Goal: Information Seeking & Learning: Learn about a topic

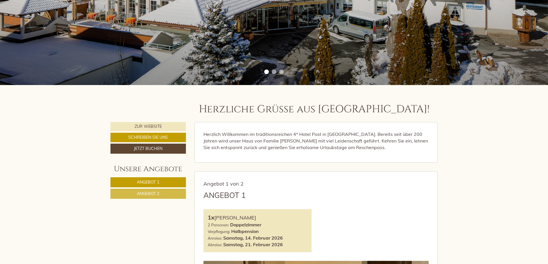
scroll to position [258, 0]
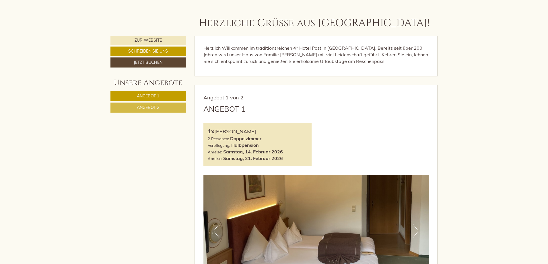
click at [159, 97] on span "Angebot 1" at bounding box center [148, 95] width 22 height 5
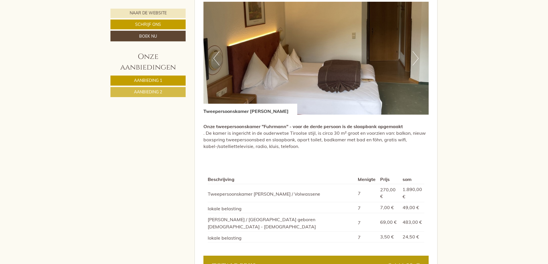
scroll to position [372, 0]
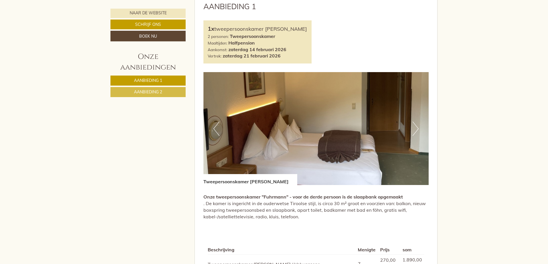
click at [416, 121] on button "Volgende" at bounding box center [416, 128] width 6 height 14
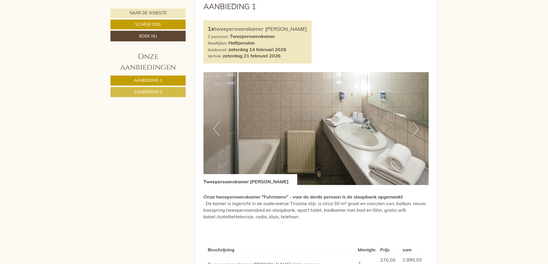
click at [416, 121] on button "Volgende" at bounding box center [416, 128] width 6 height 14
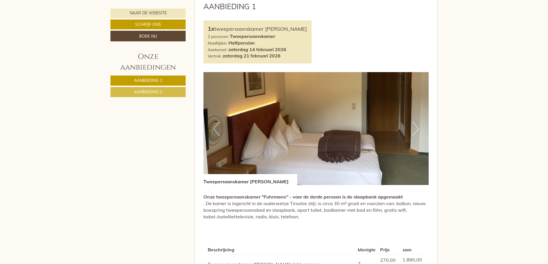
click at [416, 121] on button "Volgende" at bounding box center [416, 128] width 6 height 14
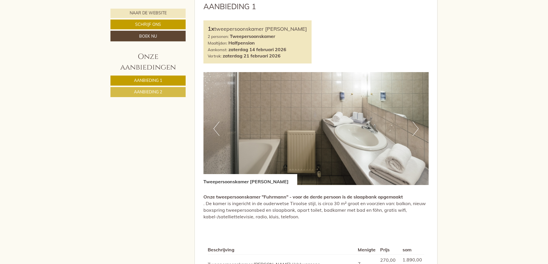
click at [416, 121] on button "Volgende" at bounding box center [416, 128] width 6 height 14
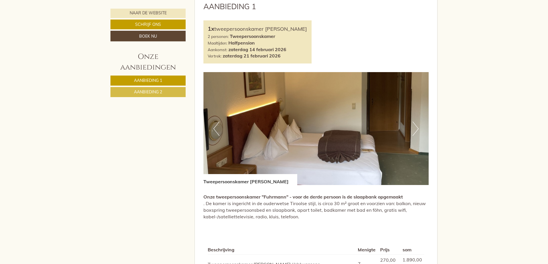
click at [416, 121] on button "Volgende" at bounding box center [416, 128] width 6 height 14
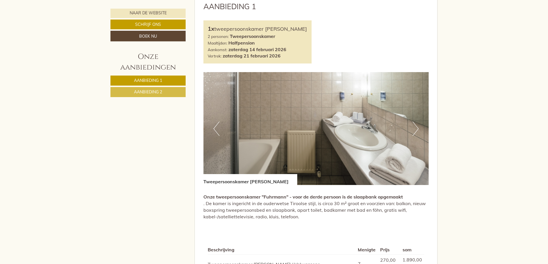
click at [416, 121] on button "Volgende" at bounding box center [416, 128] width 6 height 14
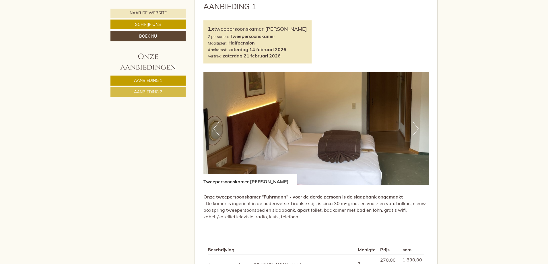
click at [416, 121] on button "Volgende" at bounding box center [416, 128] width 6 height 14
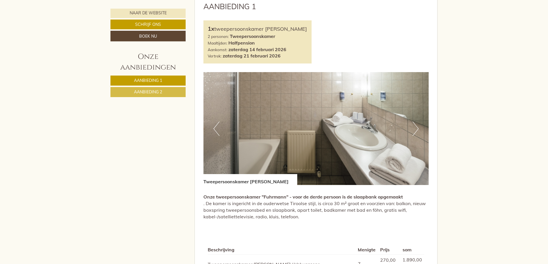
click at [416, 121] on button "Volgende" at bounding box center [416, 128] width 6 height 14
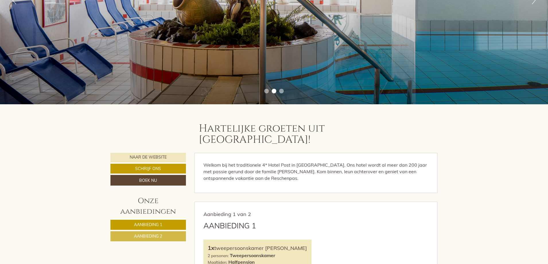
scroll to position [85, 0]
